Goal: Task Accomplishment & Management: Manage account settings

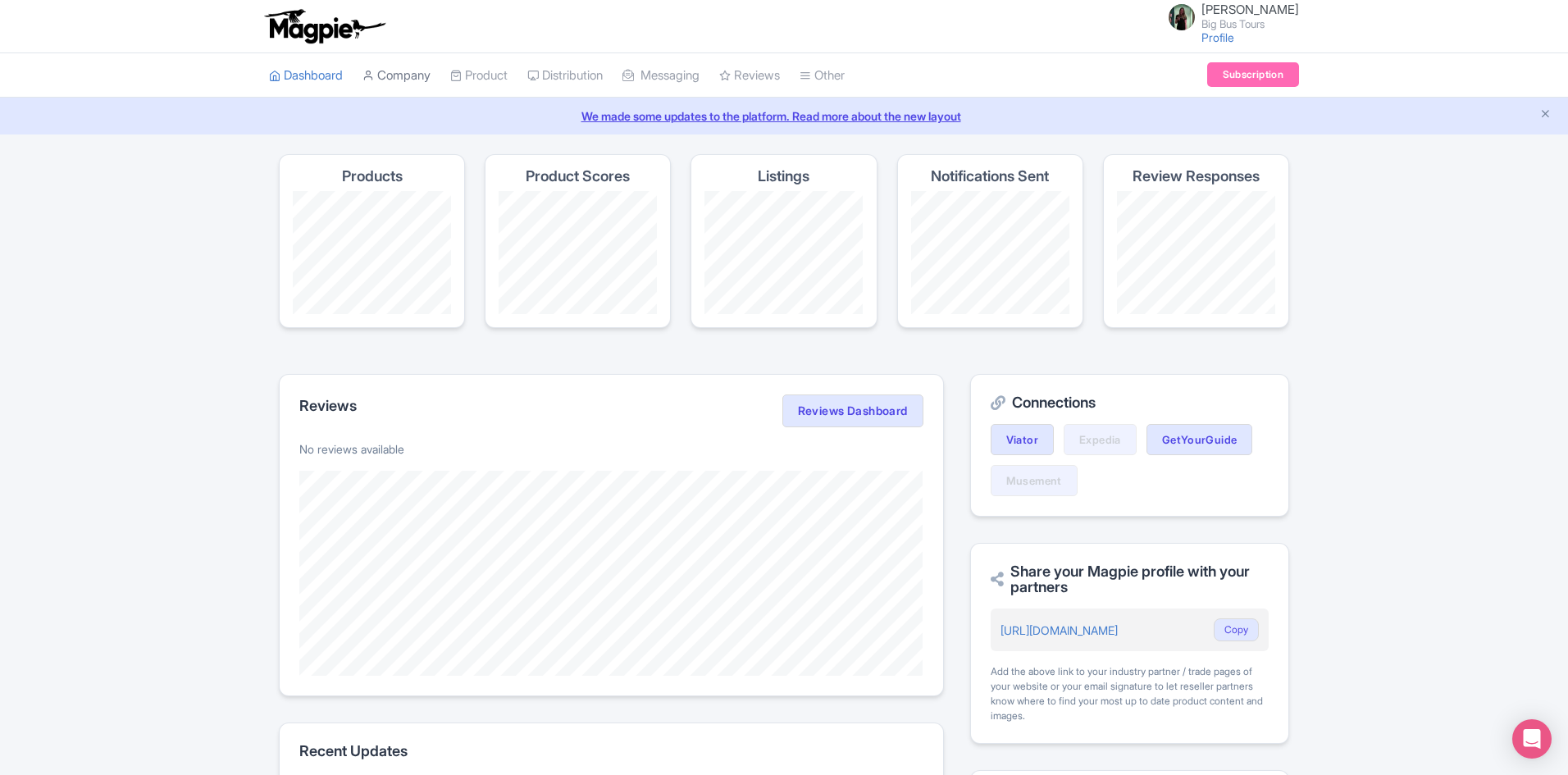
click at [411, 74] on link "Company" at bounding box center [396, 76] width 68 height 45
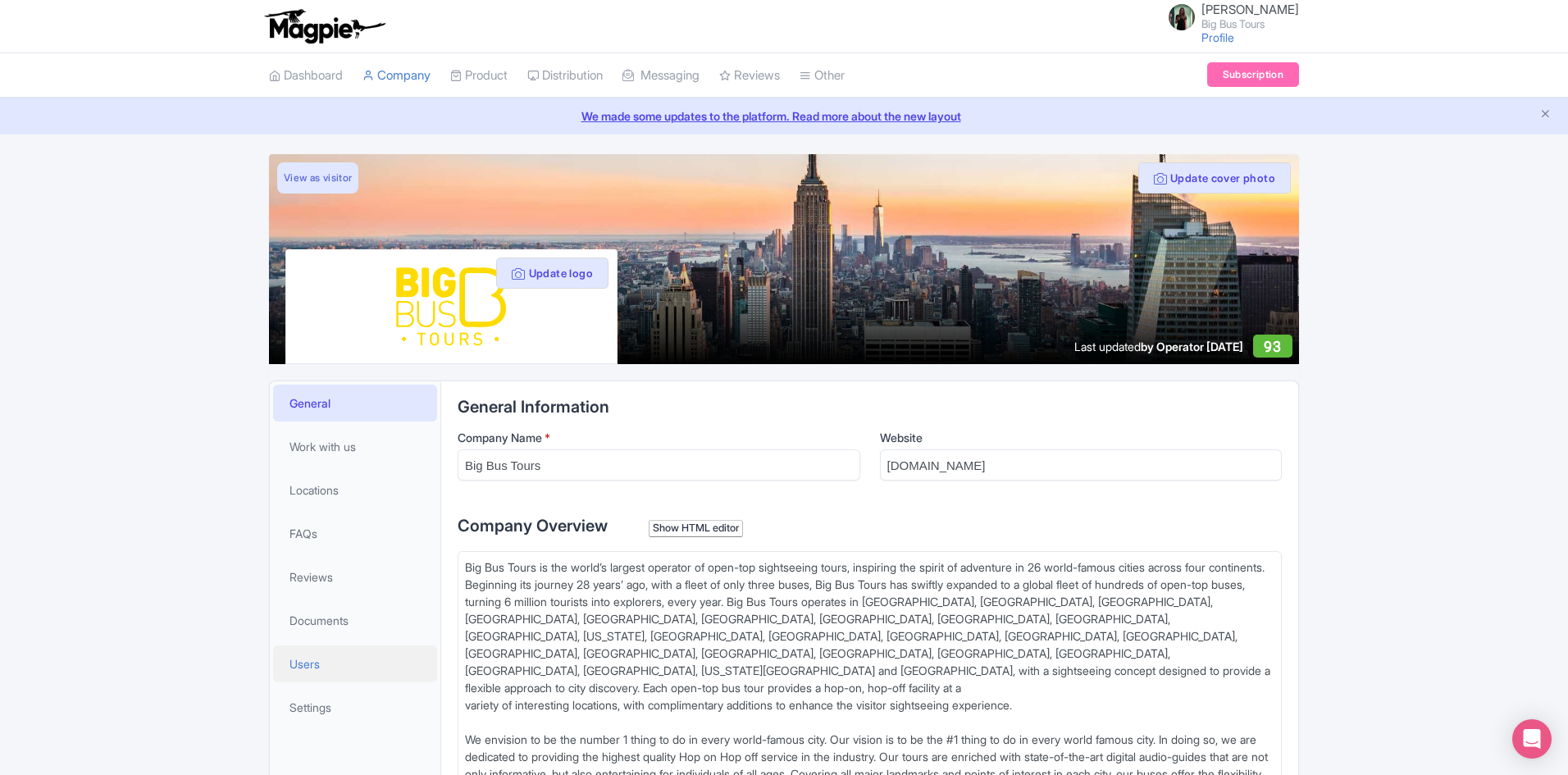
click at [324, 666] on link "Users" at bounding box center [355, 665] width 164 height 37
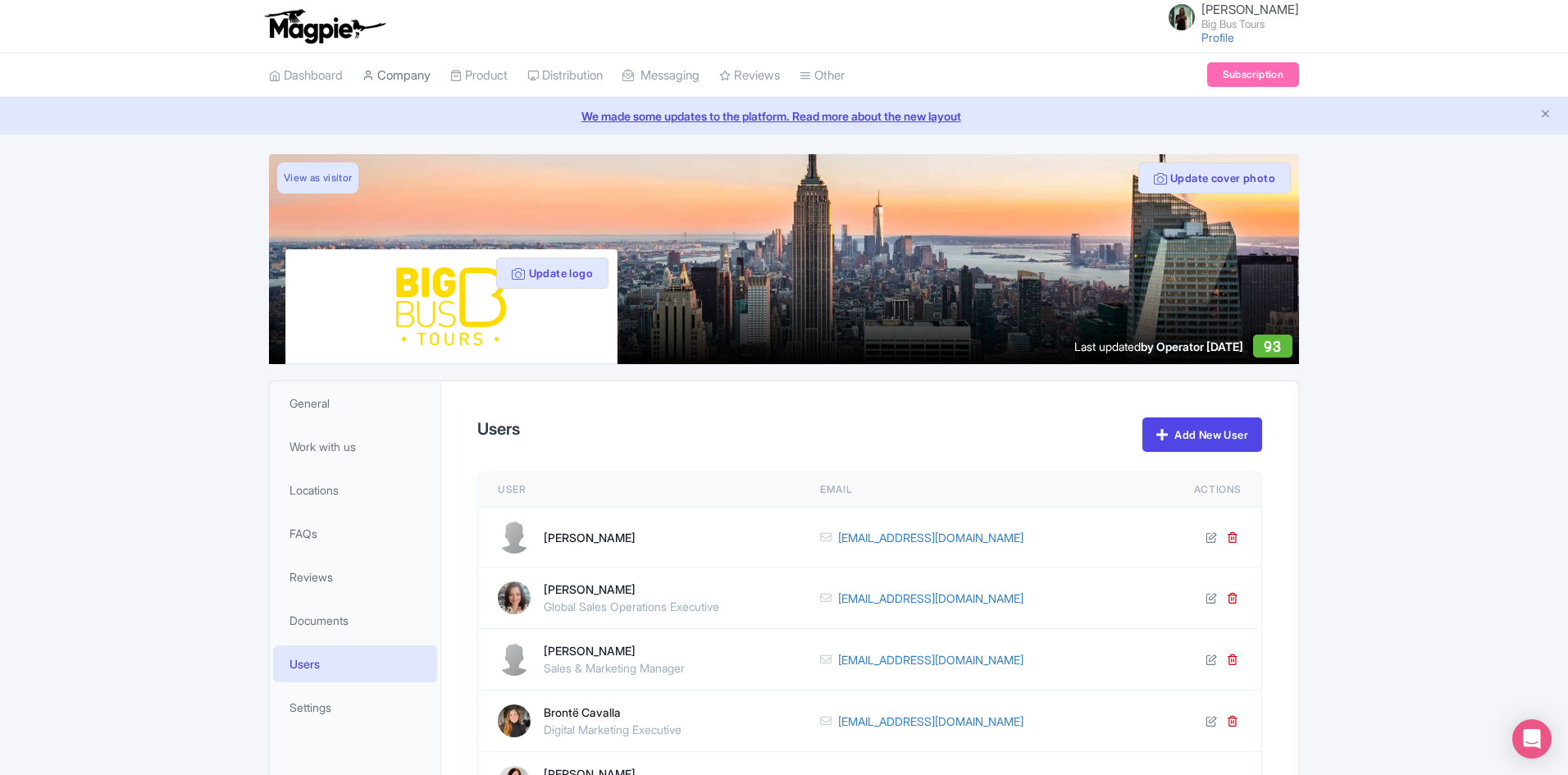
click at [419, 69] on link "Company" at bounding box center [396, 76] width 68 height 45
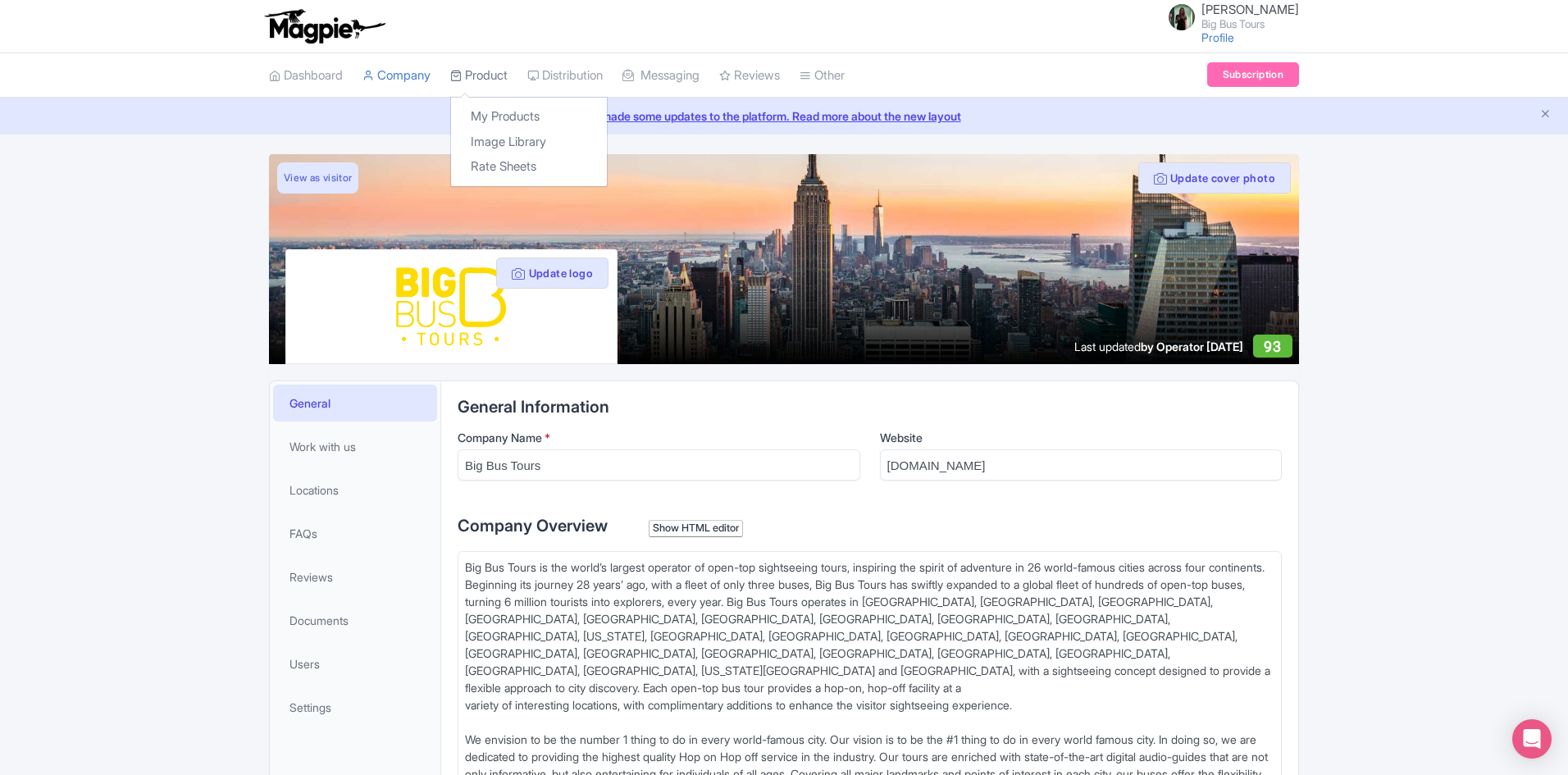
click at [494, 78] on link "Product" at bounding box center [479, 76] width 57 height 45
click at [505, 116] on link "My Products" at bounding box center [529, 116] width 156 height 25
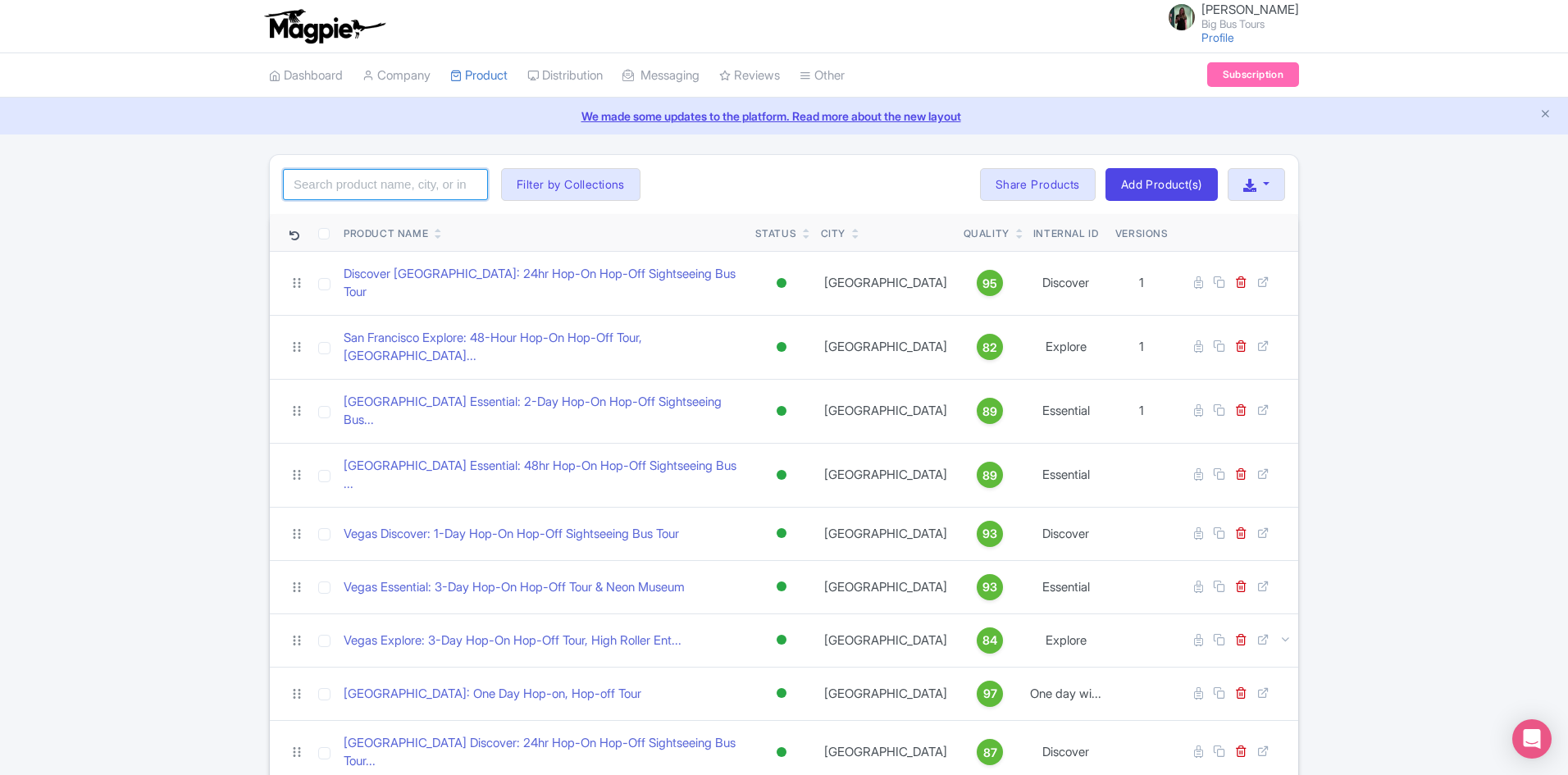
click at [398, 187] on input "search" at bounding box center [385, 184] width 205 height 32
type input "bike"
click button "Search" at bounding box center [0, 0] width 0 height 0
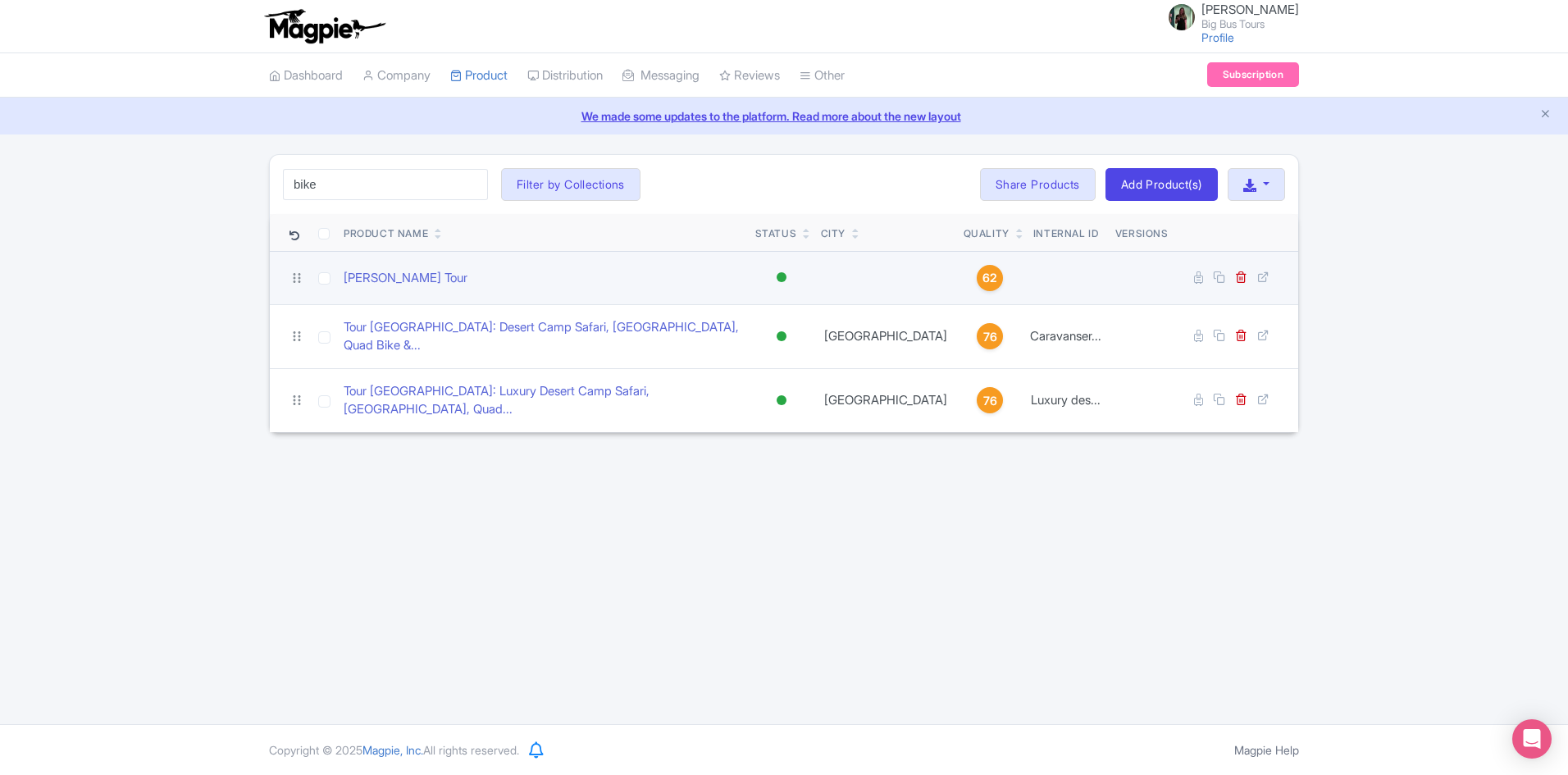
click at [494, 276] on div "Florence Bike Tour" at bounding box center [543, 278] width 398 height 19
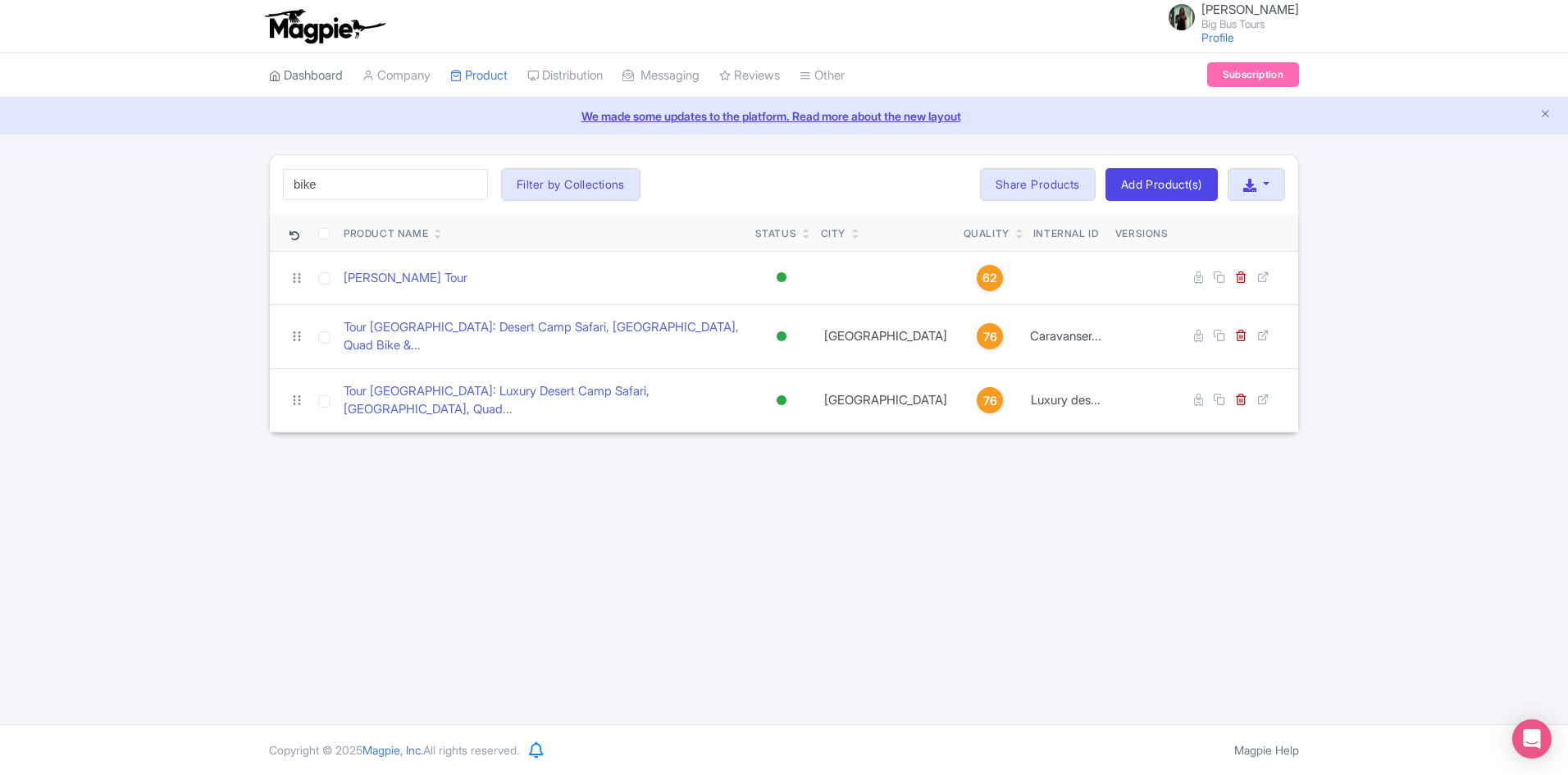
click at [322, 74] on link "Dashboard" at bounding box center [306, 76] width 74 height 45
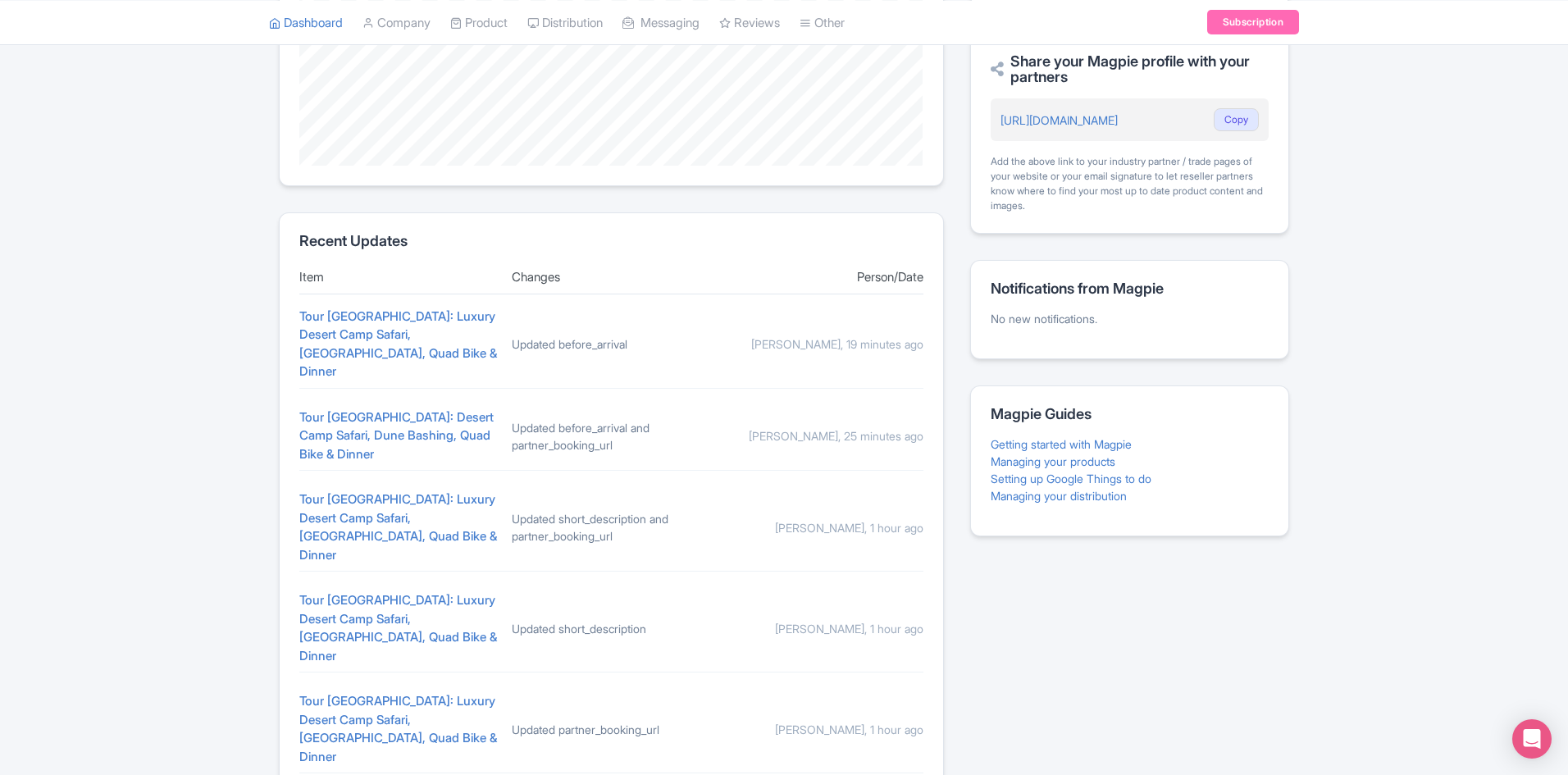
scroll to position [500, 0]
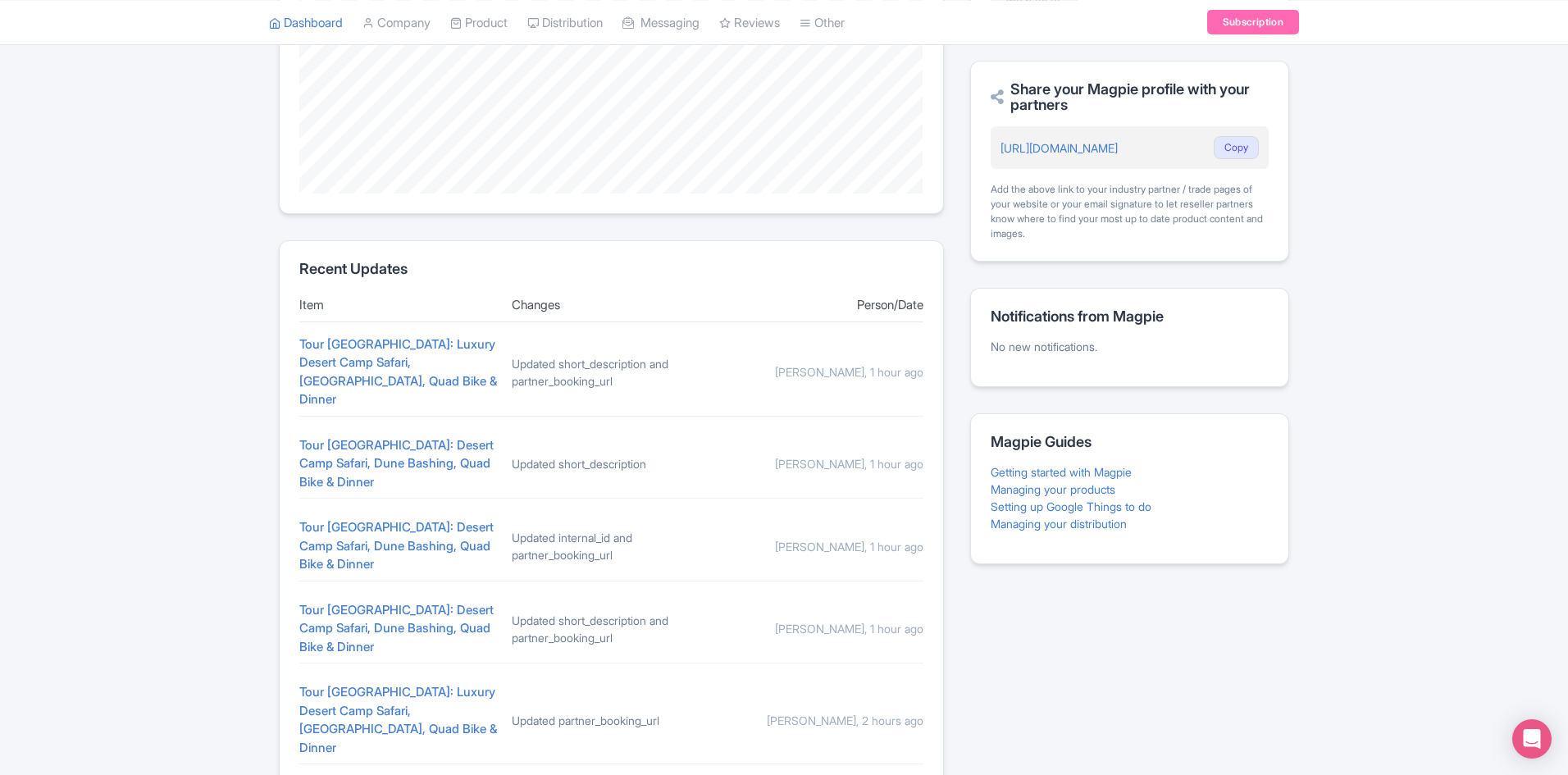
scroll to position [575, 0]
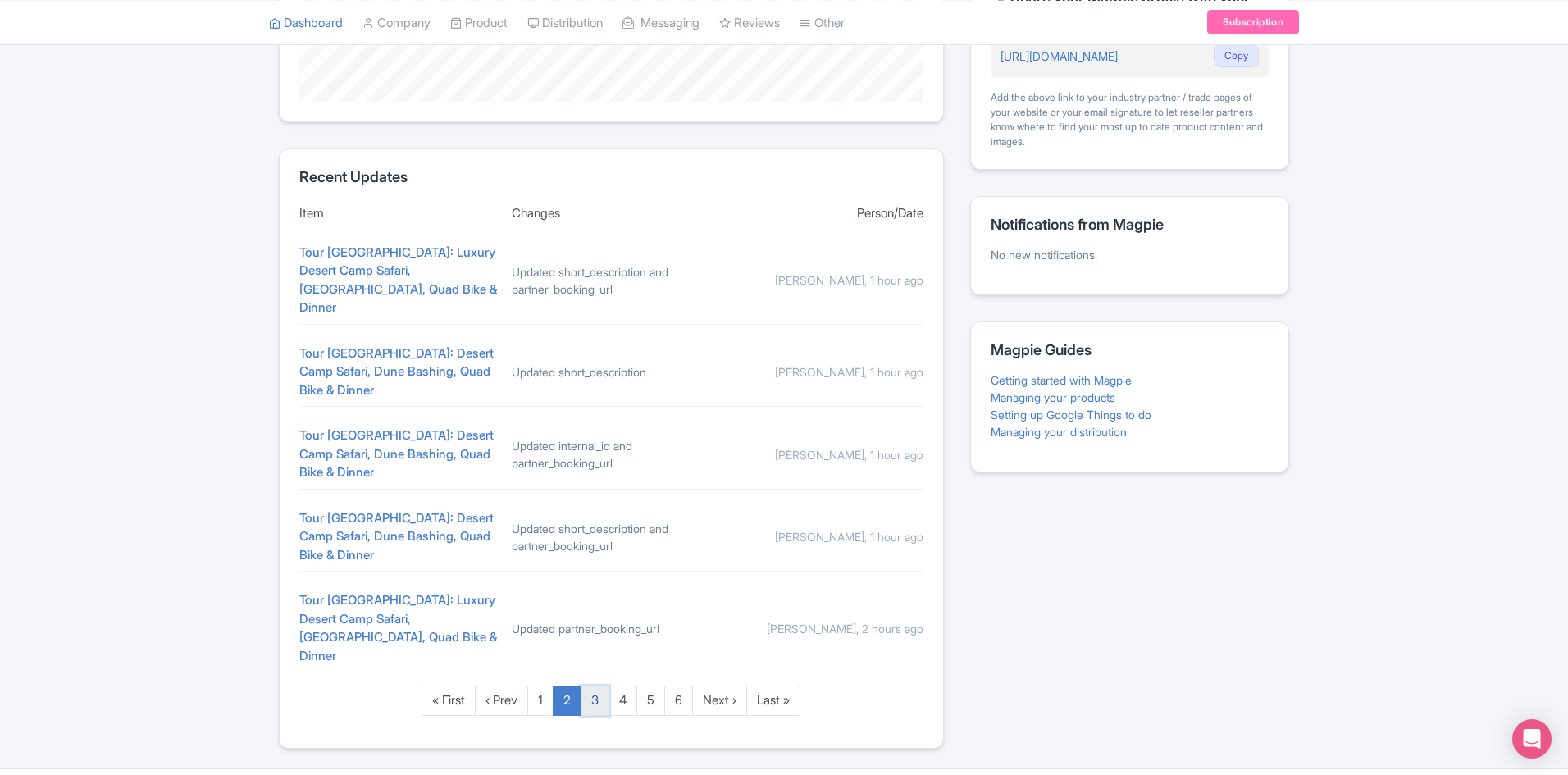
click at [591, 686] on link "3" at bounding box center [595, 701] width 29 height 31
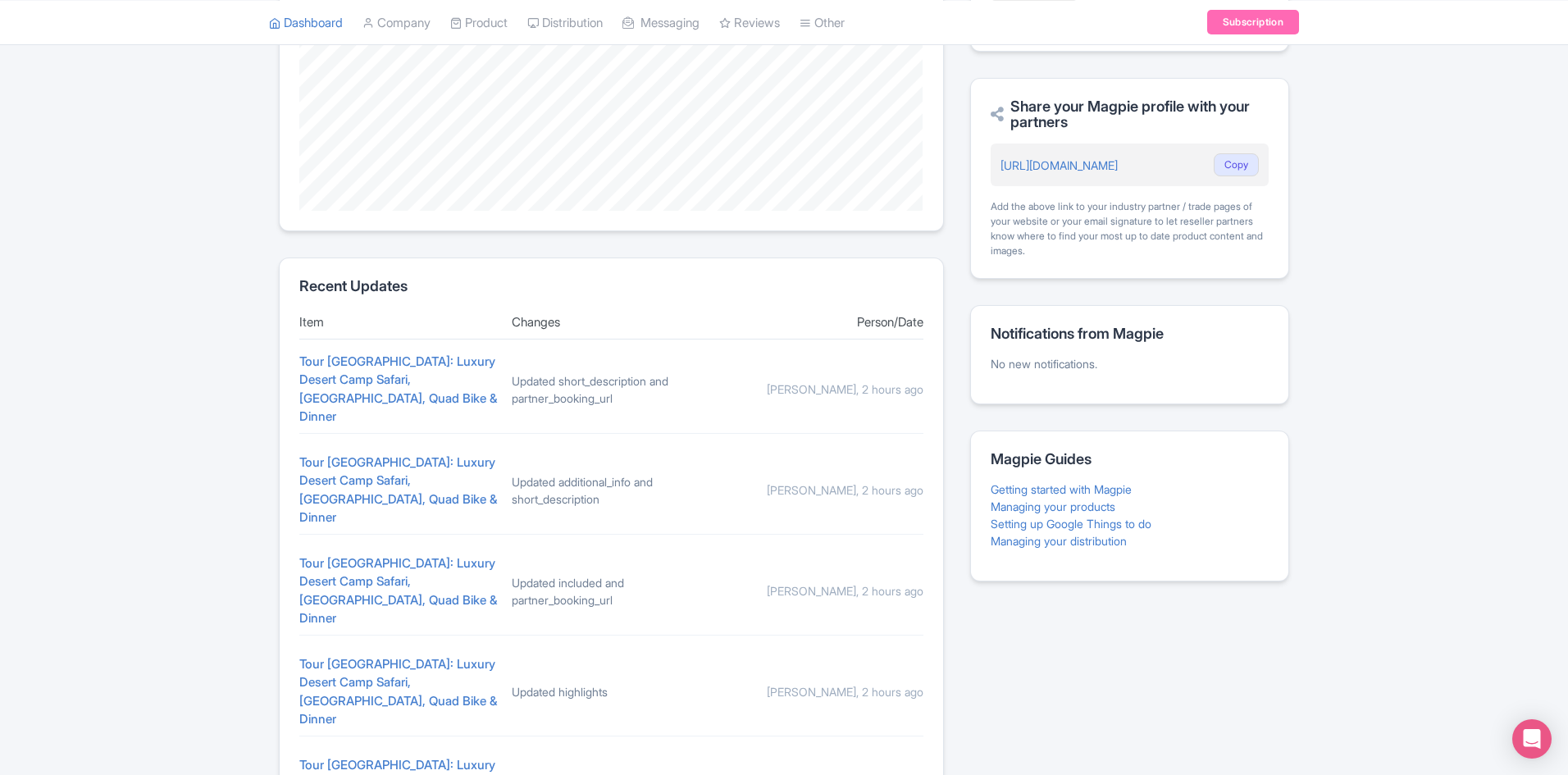
scroll to position [575, 0]
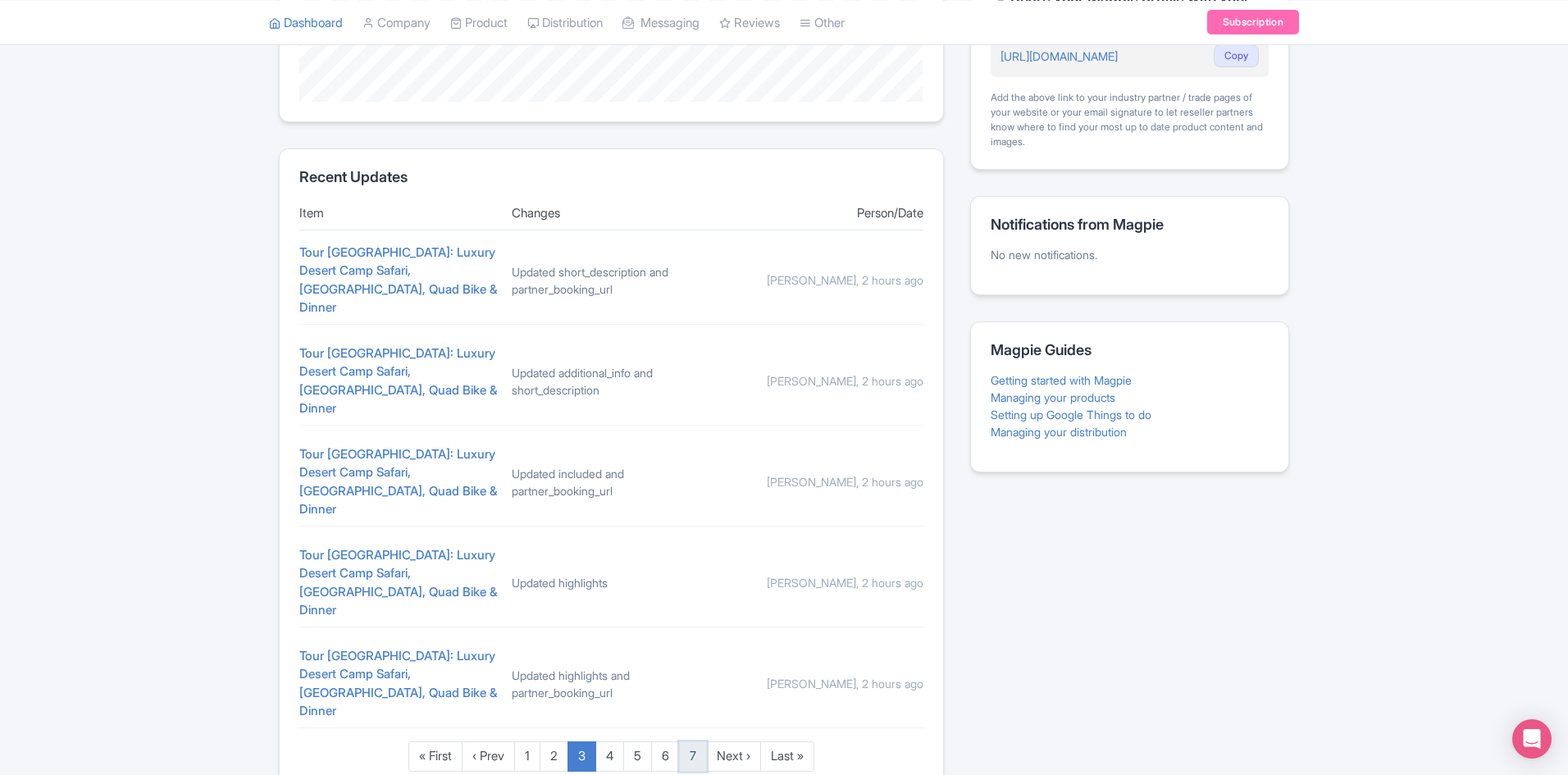
click at [691, 742] on link "7" at bounding box center [693, 756] width 28 height 31
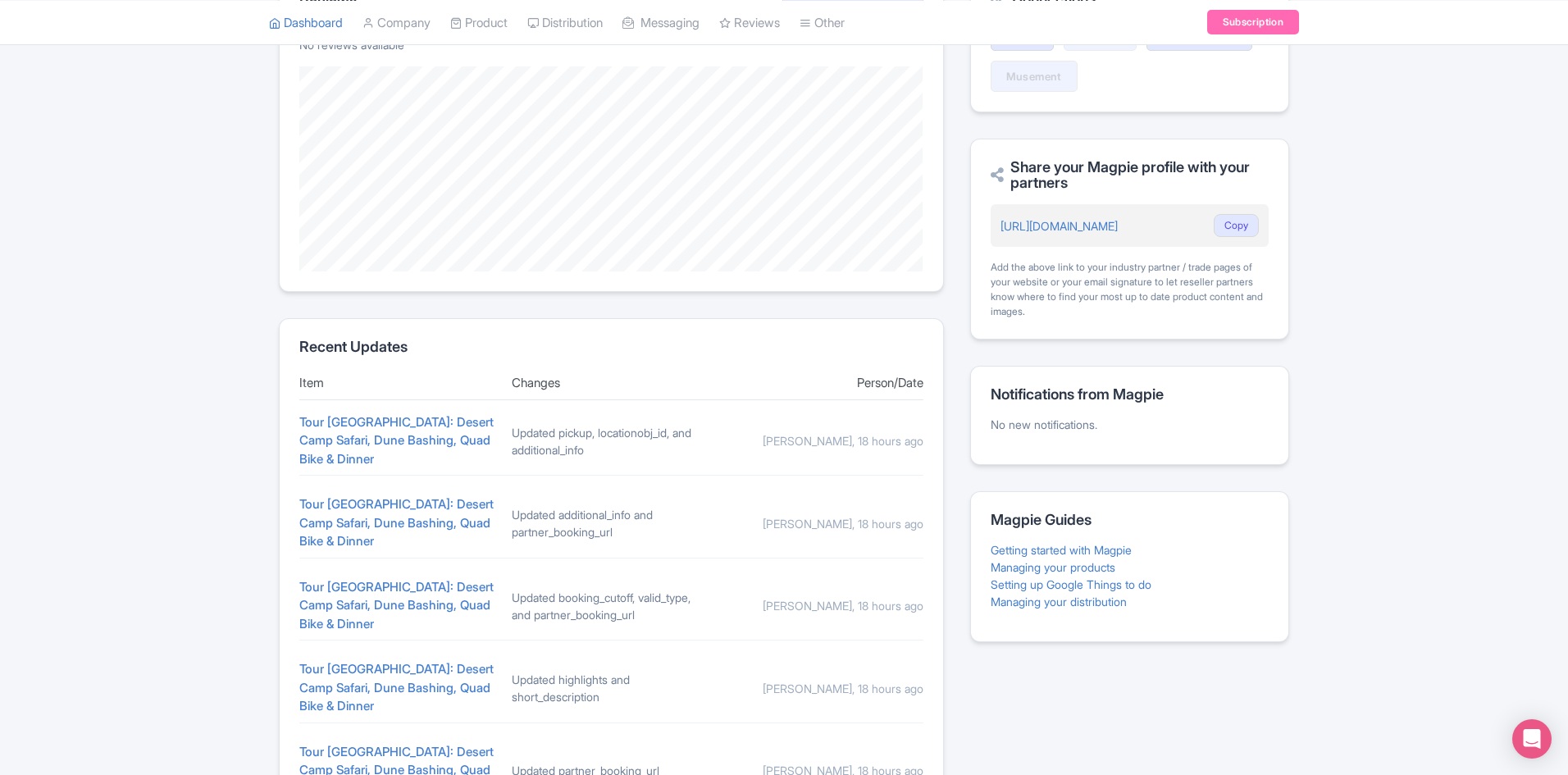
scroll to position [328, 0]
